Goal: Transaction & Acquisition: Purchase product/service

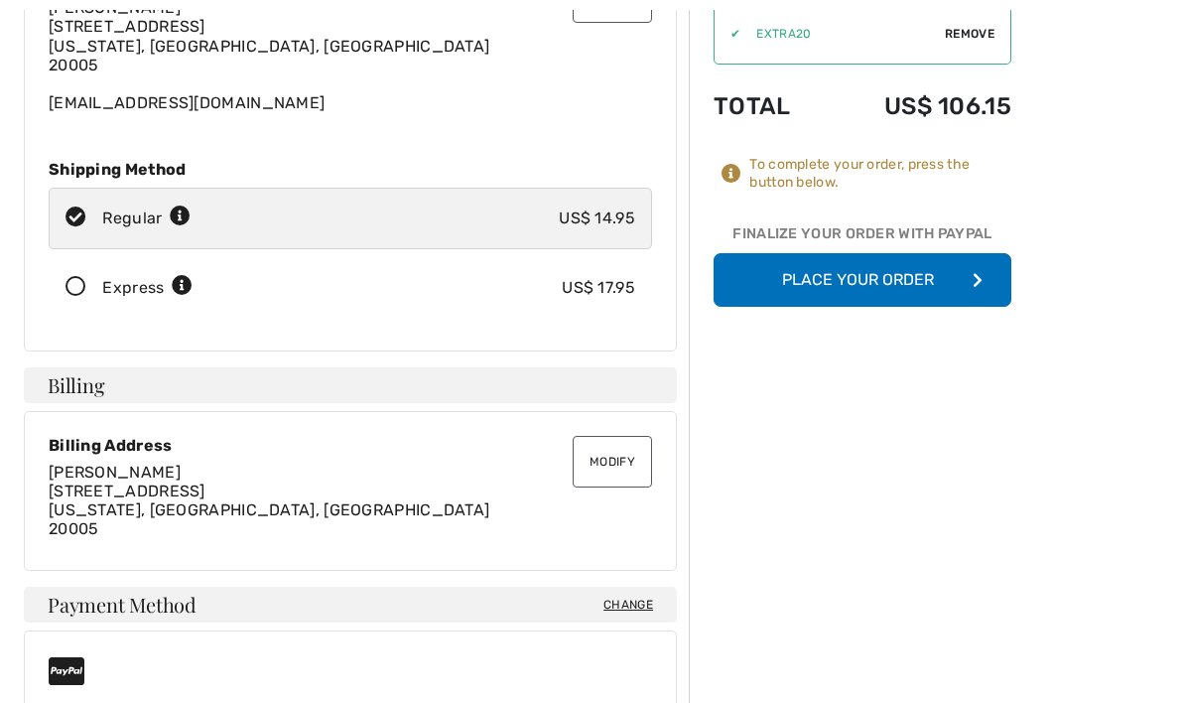
scroll to position [212, 0]
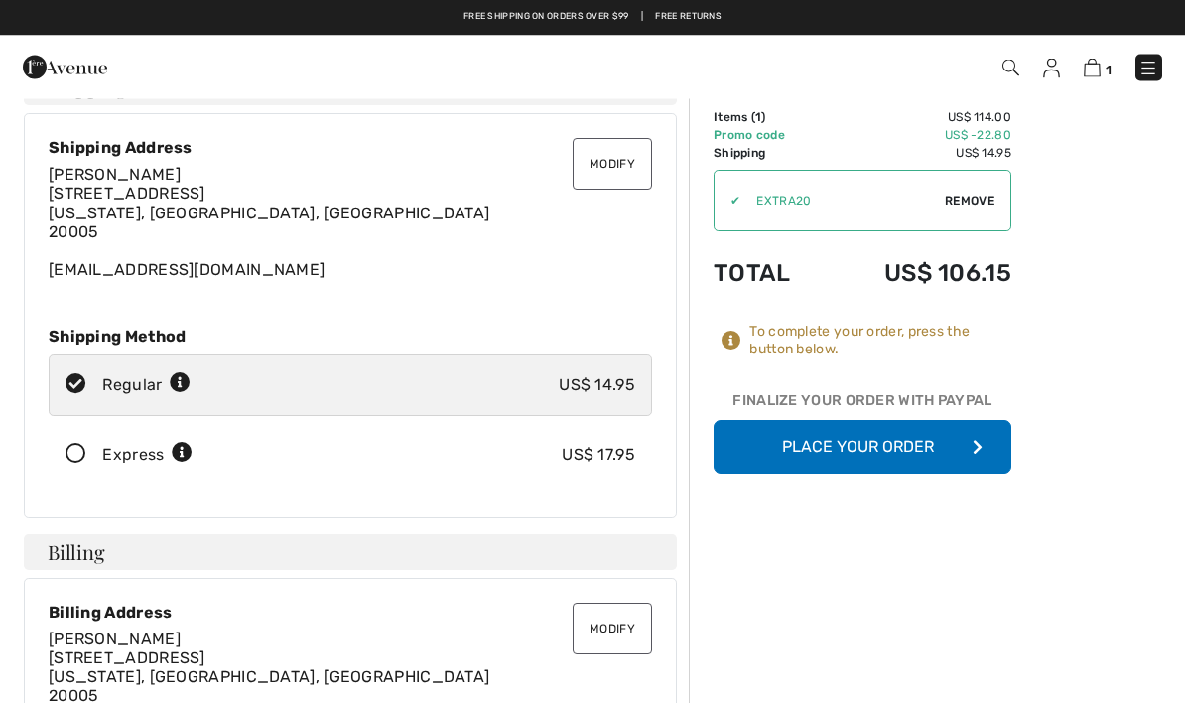
click at [839, 445] on button "Place Your Order" at bounding box center [863, 448] width 298 height 54
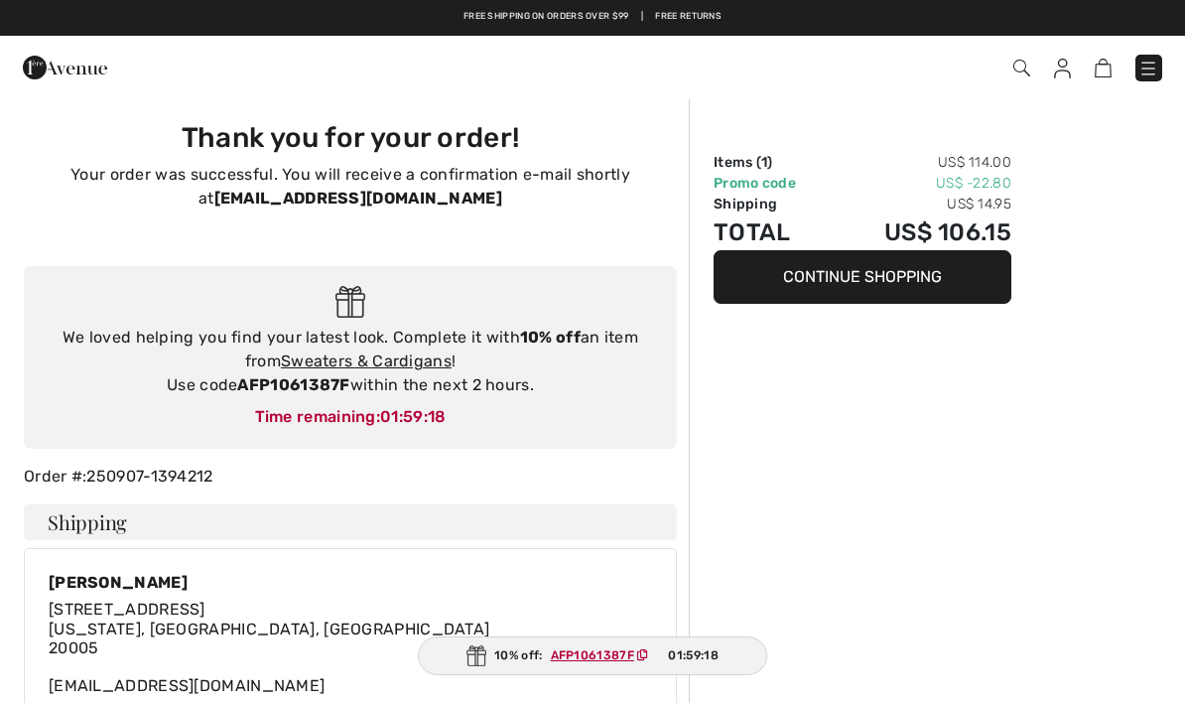
checkbox input "true"
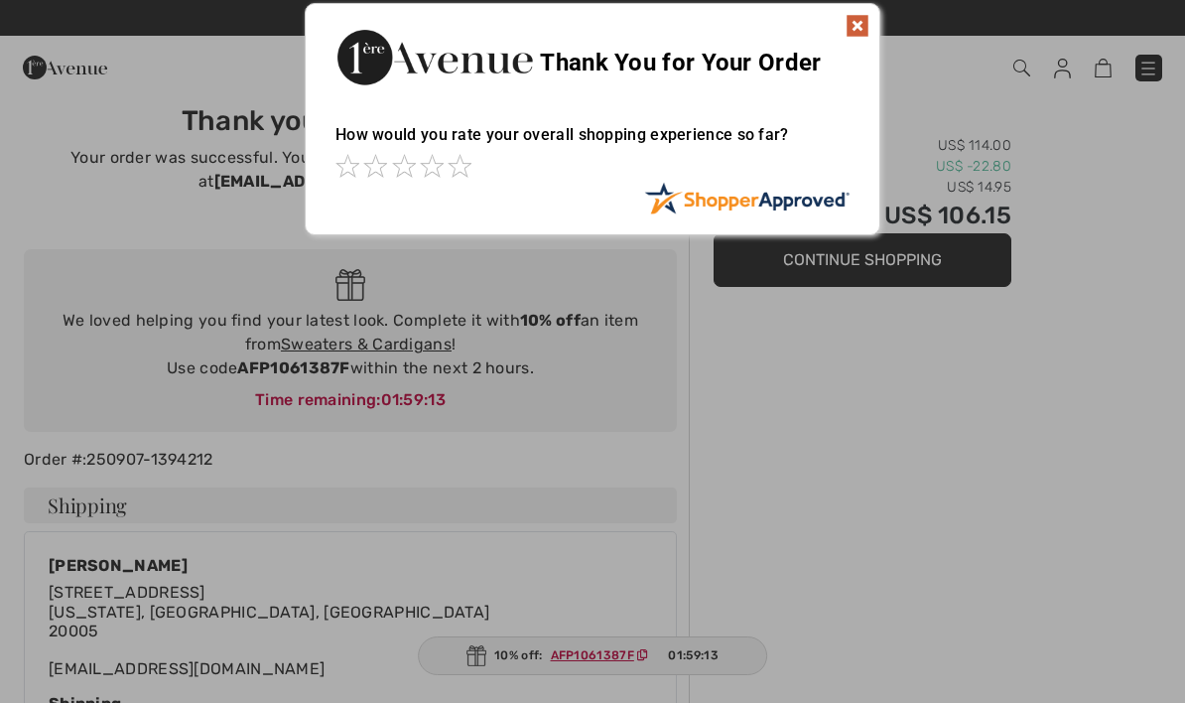
scroll to position [10, 0]
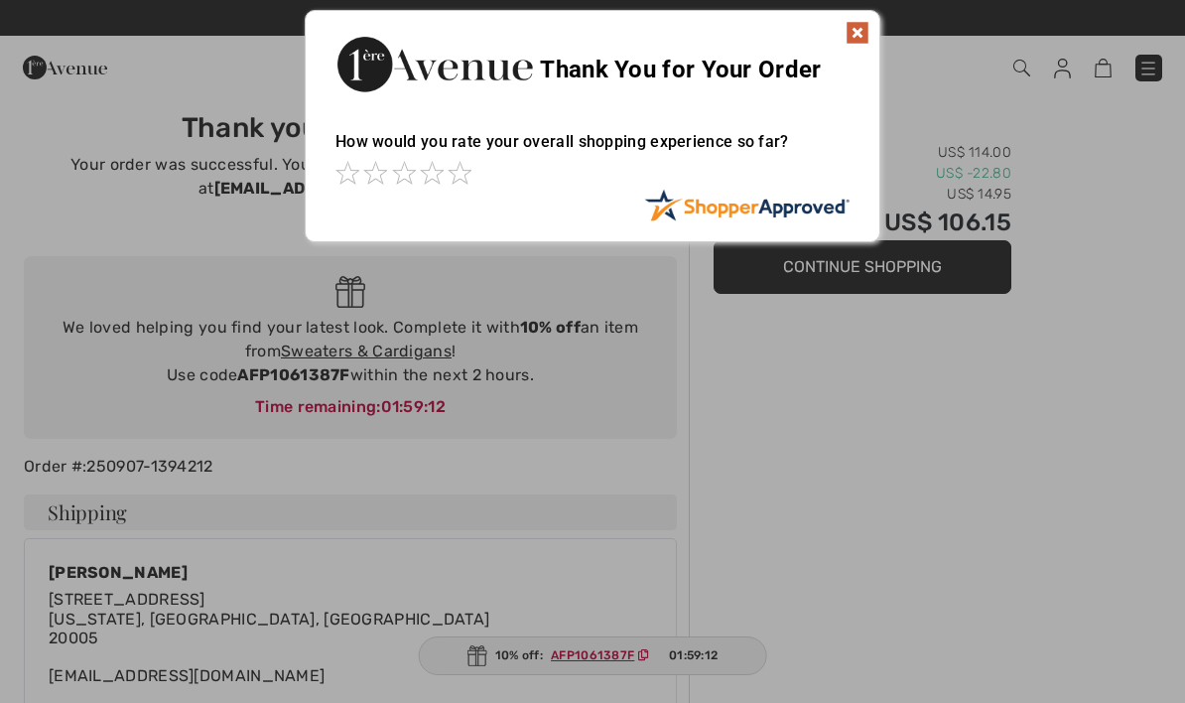
click at [855, 40] on img at bounding box center [858, 33] width 24 height 24
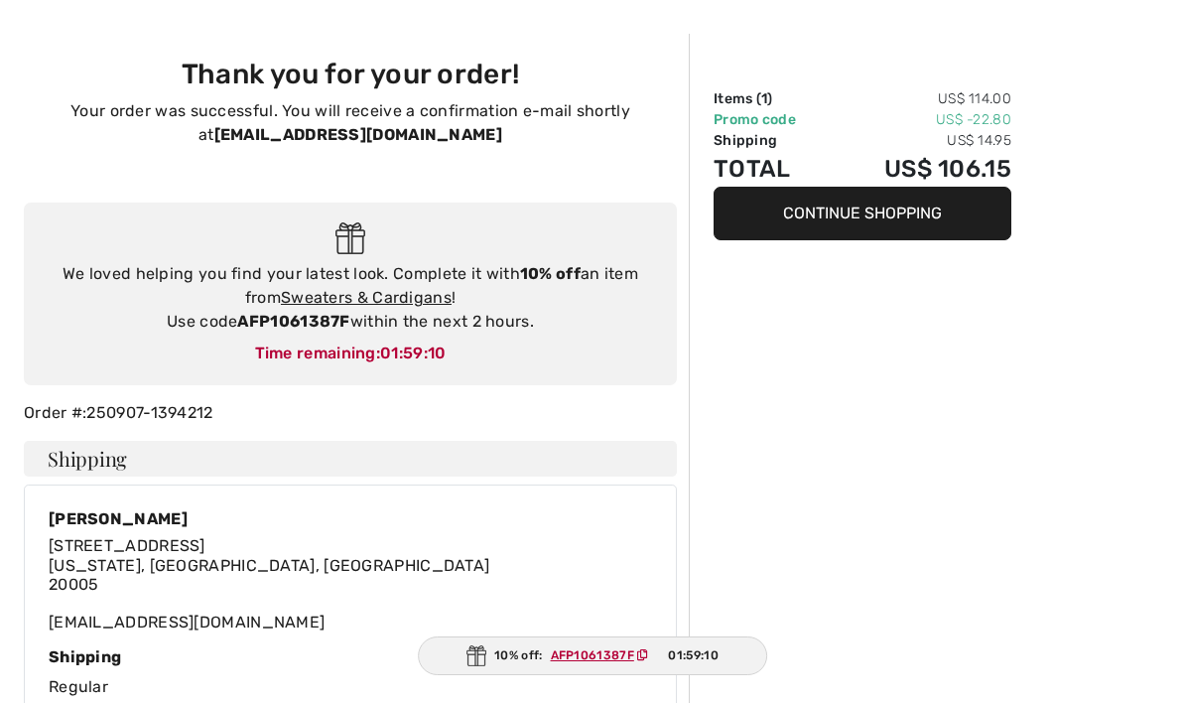
scroll to position [72, 0]
